Goal: Information Seeking & Learning: Learn about a topic

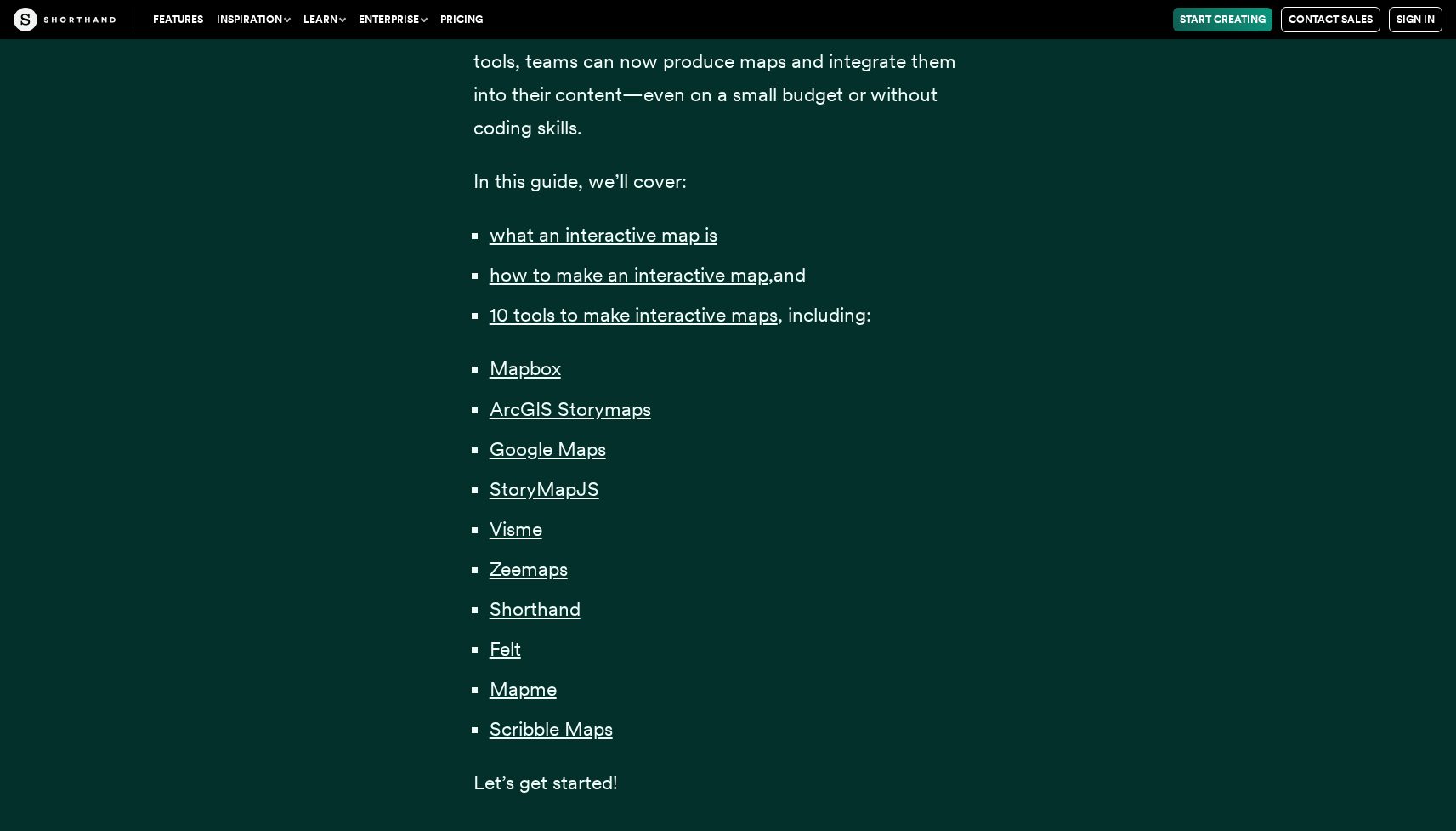
scroll to position [1187, 0]
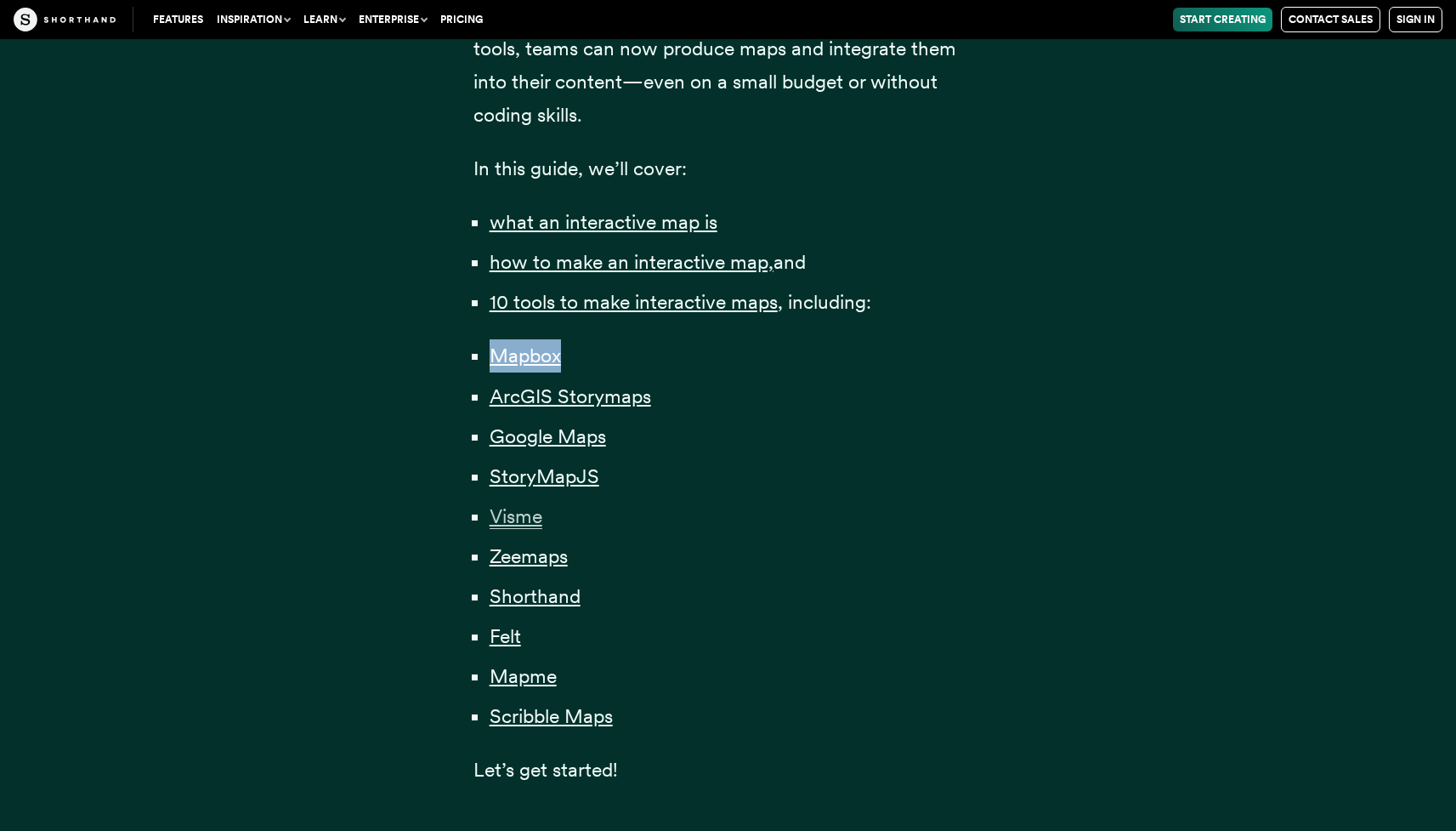
click at [517, 513] on span "Visme" at bounding box center [516, 516] width 53 height 25
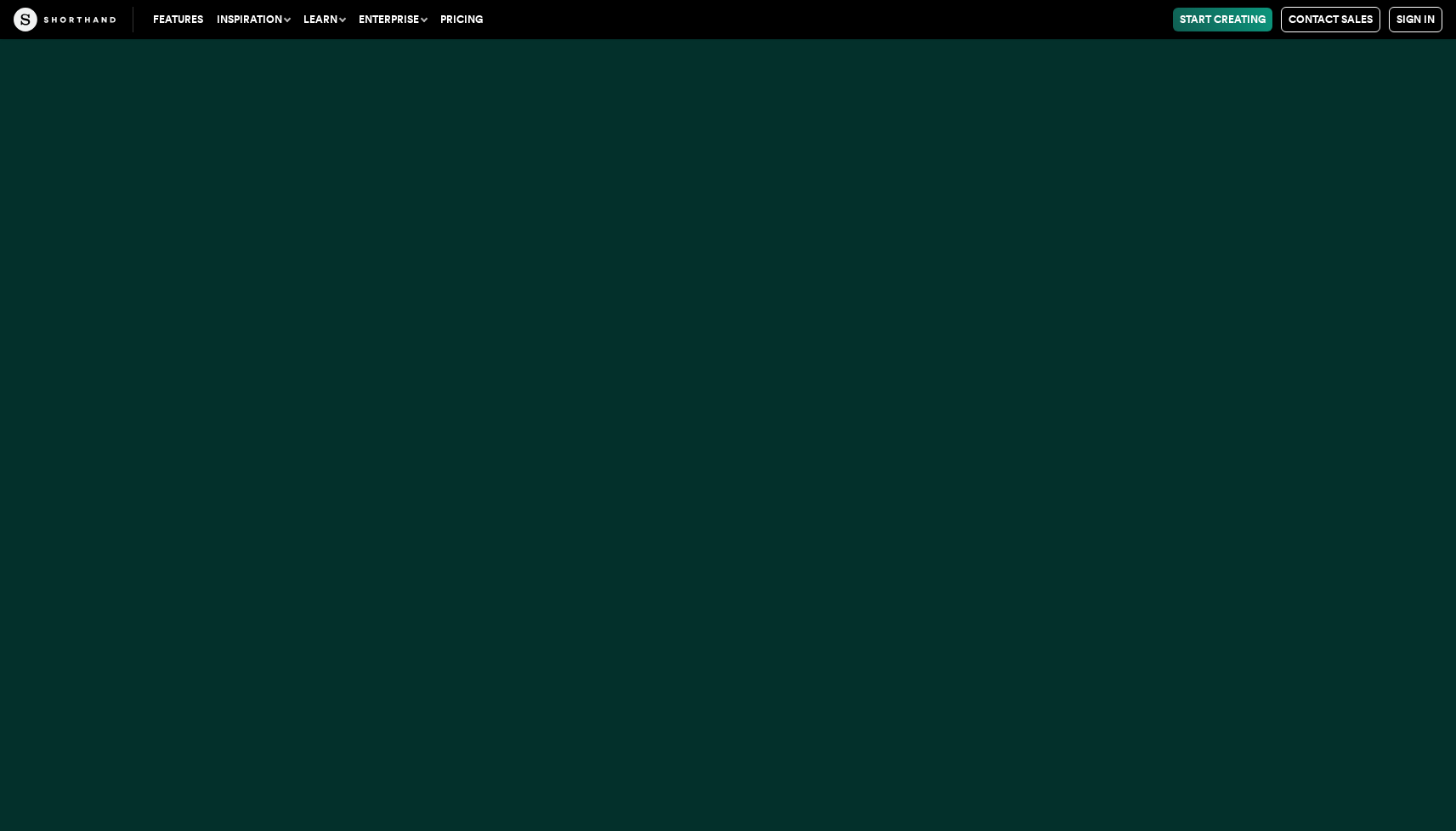
scroll to position [24907, 0]
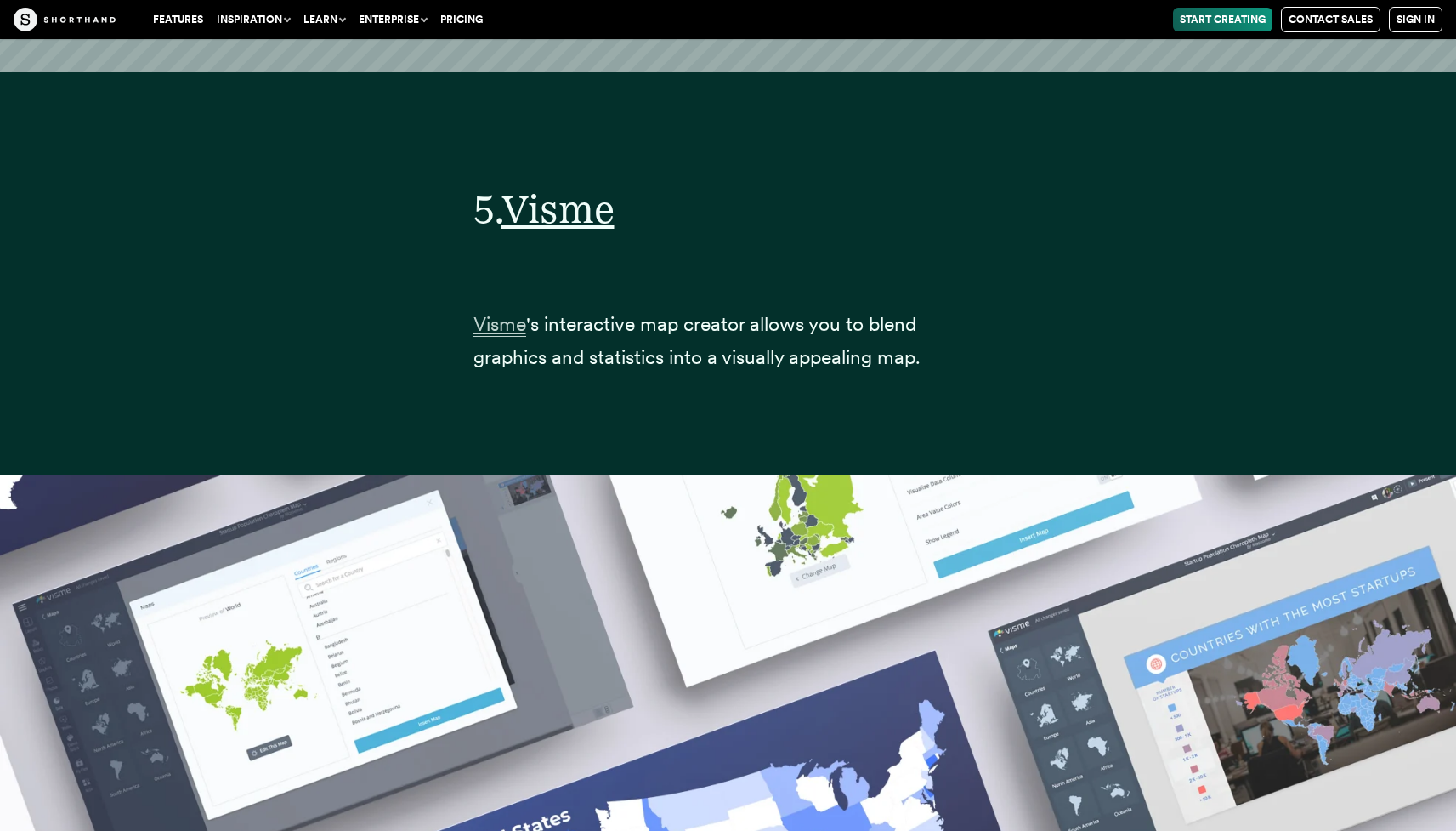
click at [514, 312] on span "Visme" at bounding box center [500, 324] width 53 height 25
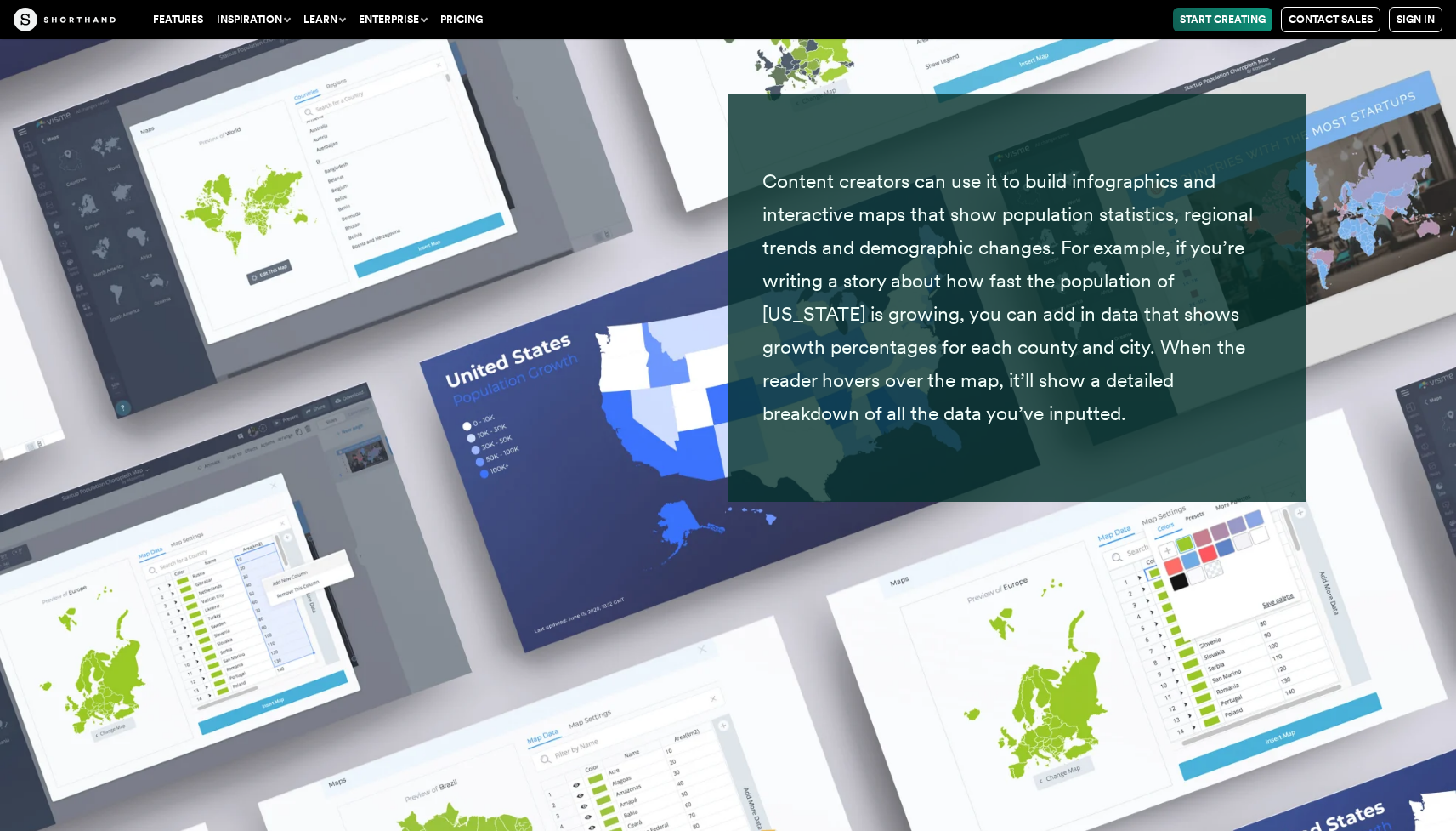
scroll to position [25949, 0]
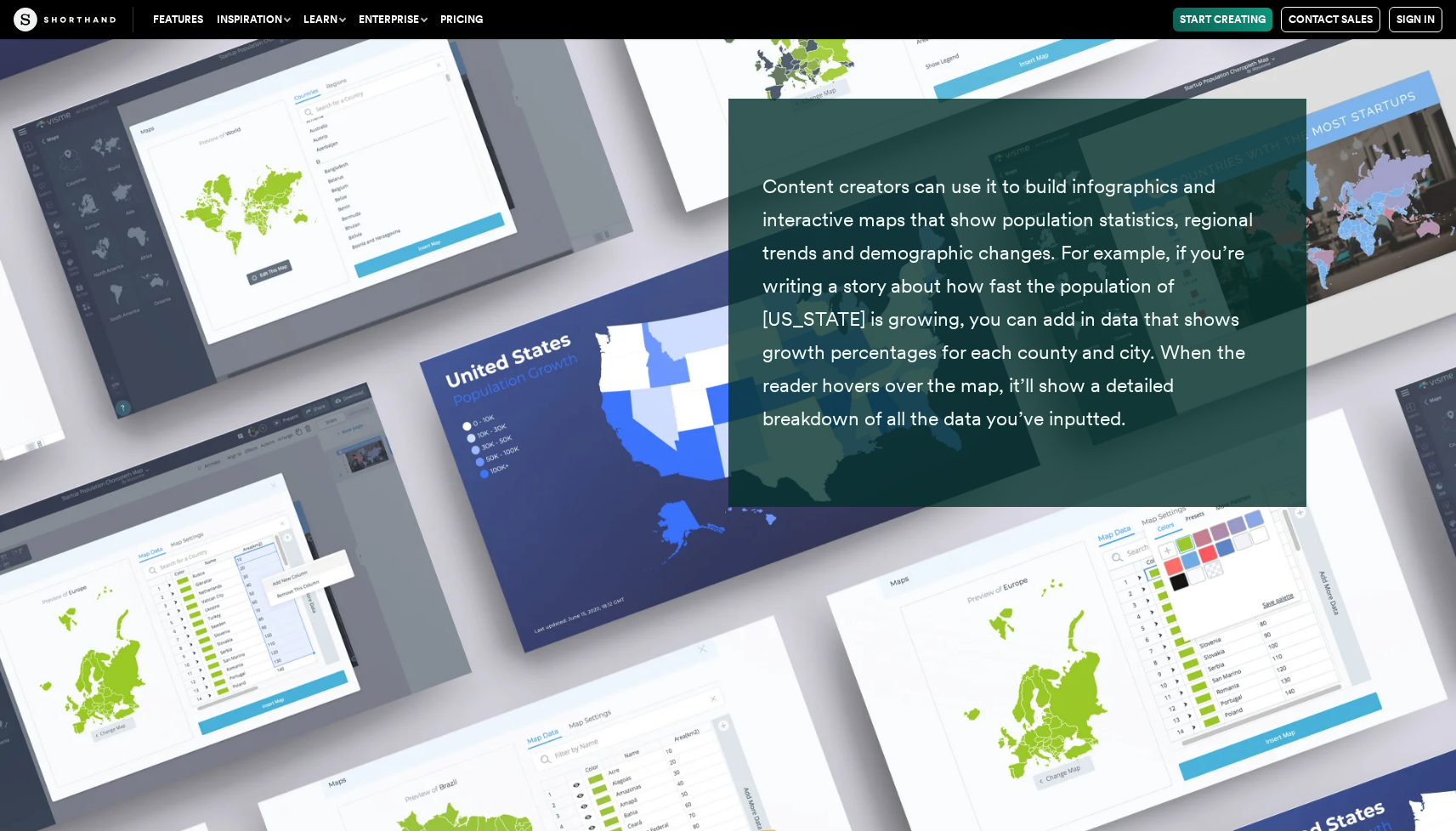
click at [808, 248] on p "Content creators can use it to build infographics and interactive maps that sho…" at bounding box center [1017, 303] width 510 height 266
click at [830, 265] on p "Content creators can use it to build infographics and interactive maps that sho…" at bounding box center [1017, 303] width 510 height 266
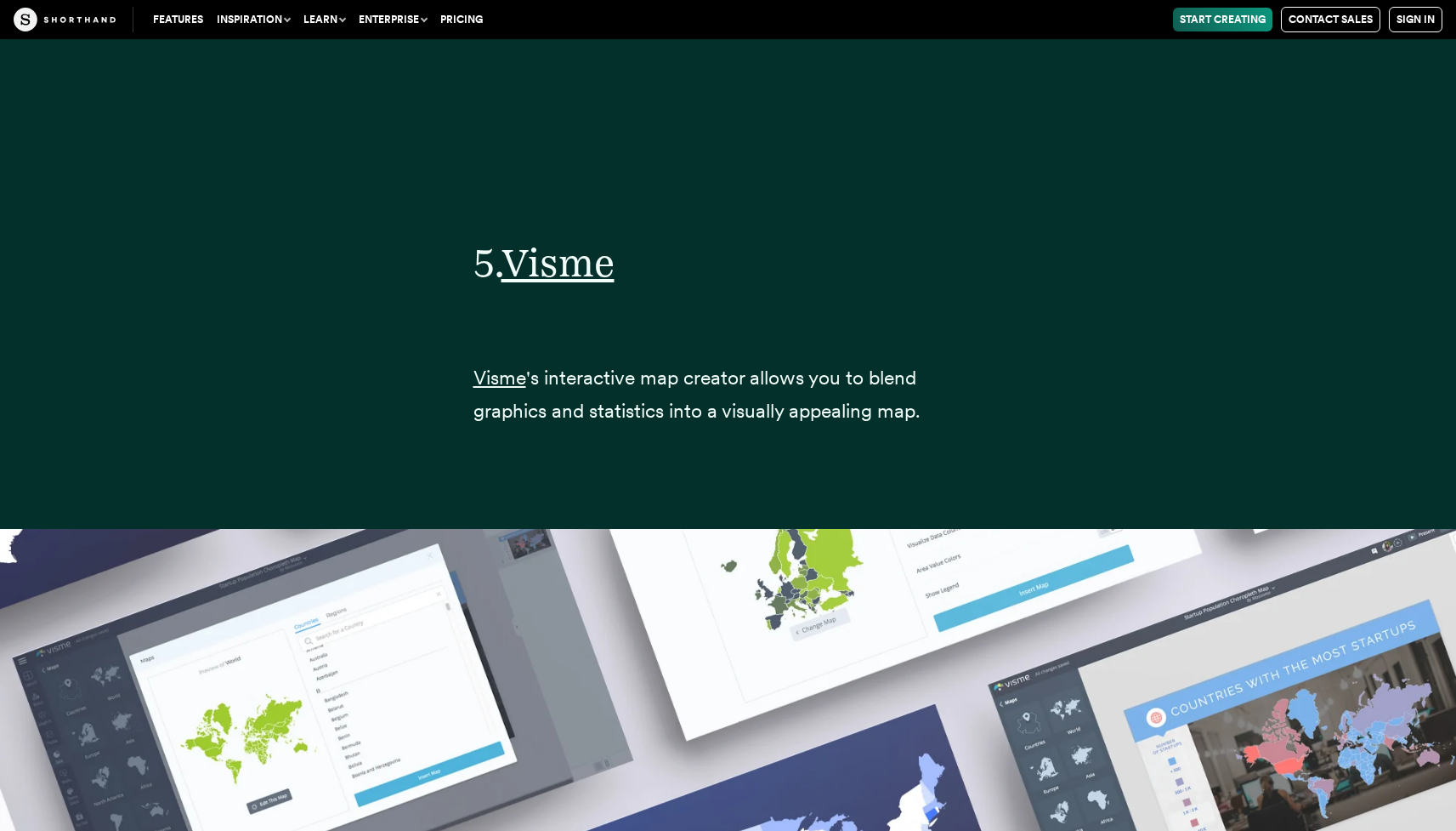
scroll to position [24744, 0]
